Goal: Task Accomplishment & Management: Complete application form

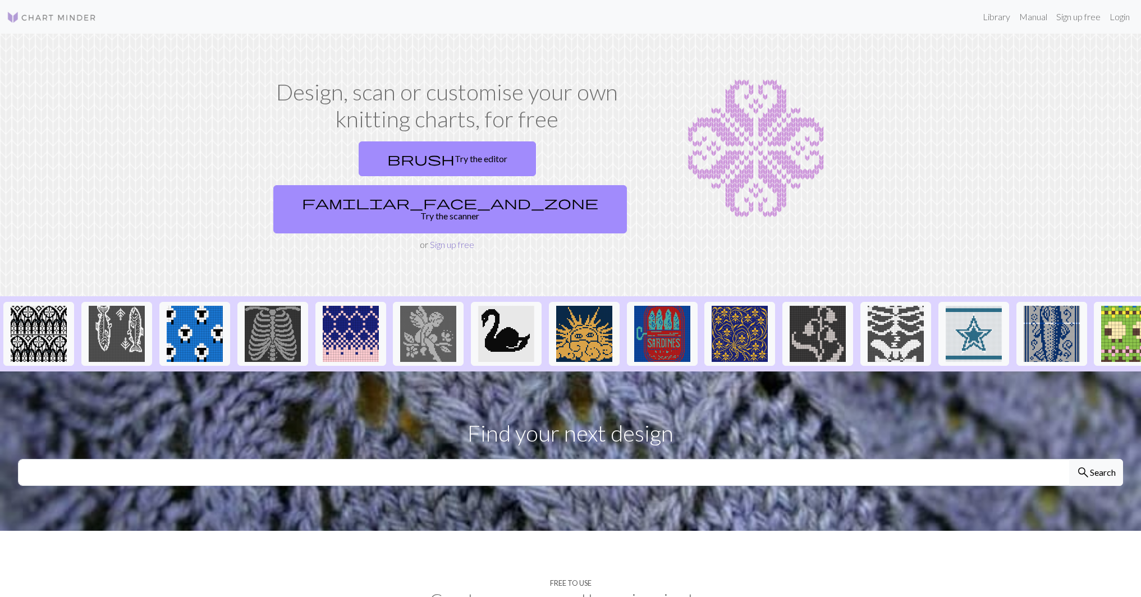
click at [462, 250] on link "Sign up free" at bounding box center [452, 244] width 44 height 11
